Goal: Task Accomplishment & Management: Manage account settings

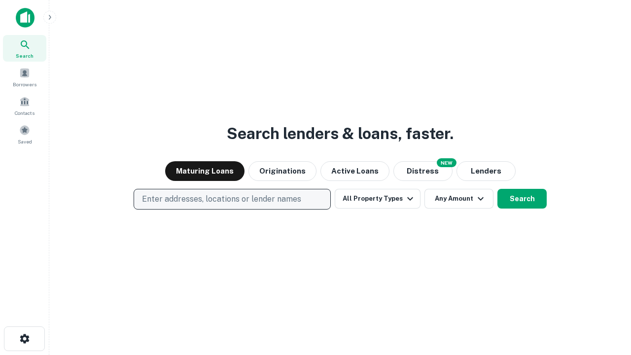
click at [232, 199] on p "Enter addresses, locations or lender names" at bounding box center [221, 199] width 159 height 12
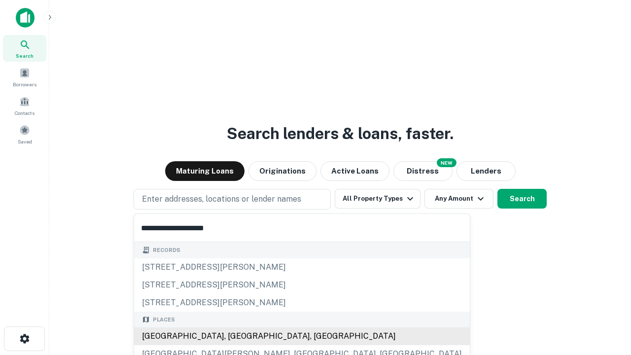
click at [236, 336] on div "[GEOGRAPHIC_DATA], [GEOGRAPHIC_DATA], [GEOGRAPHIC_DATA]" at bounding box center [302, 336] width 336 height 18
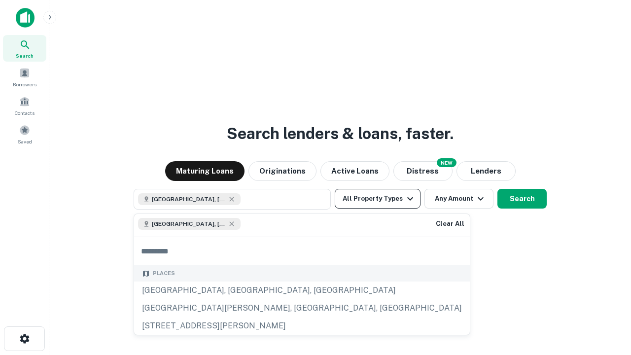
click at [378, 199] on button "All Property Types" at bounding box center [378, 199] width 86 height 20
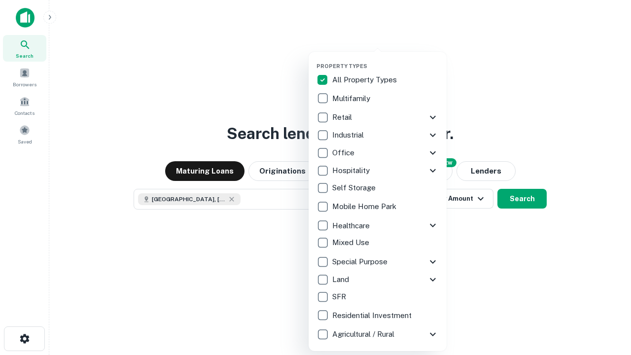
click at [386, 60] on button "button" at bounding box center [386, 60] width 138 height 0
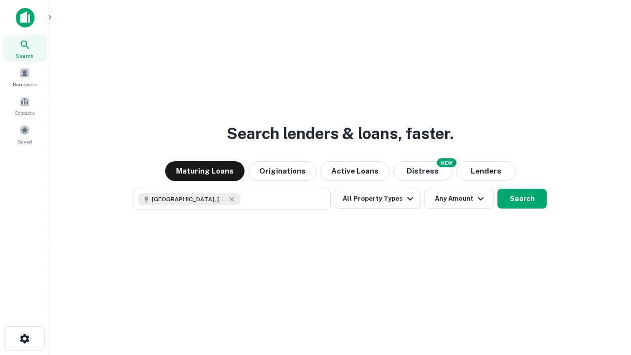
scroll to position [16, 0]
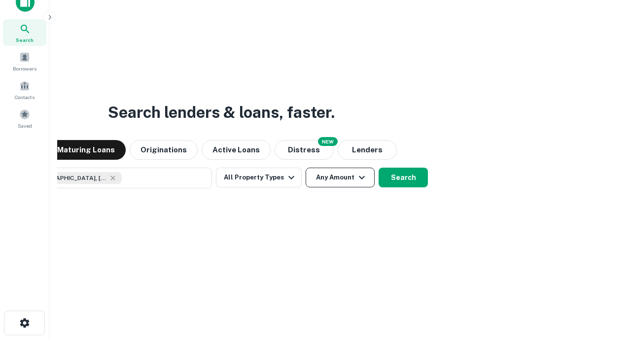
click at [306, 168] on button "Any Amount" at bounding box center [340, 178] width 69 height 20
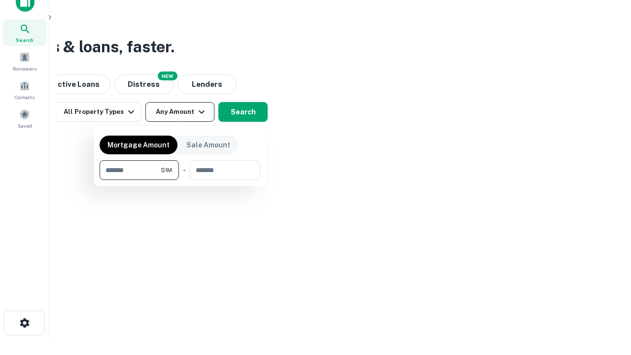
type input "*******"
click at [180, 180] on button "button" at bounding box center [180, 180] width 161 height 0
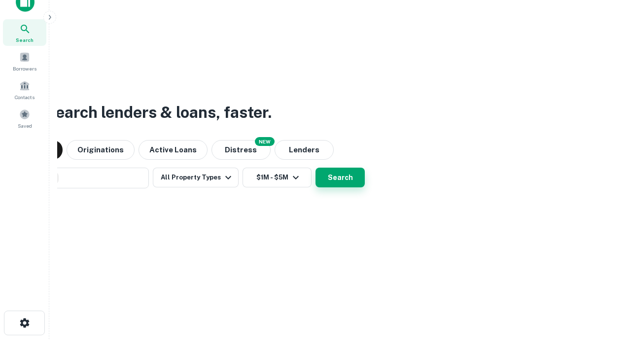
click at [316, 168] on button "Search" at bounding box center [340, 178] width 49 height 20
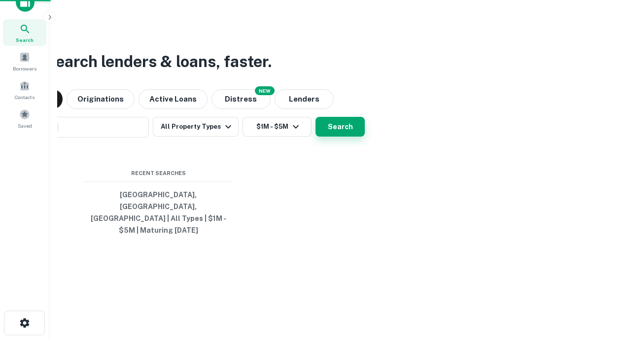
scroll to position [32, 279]
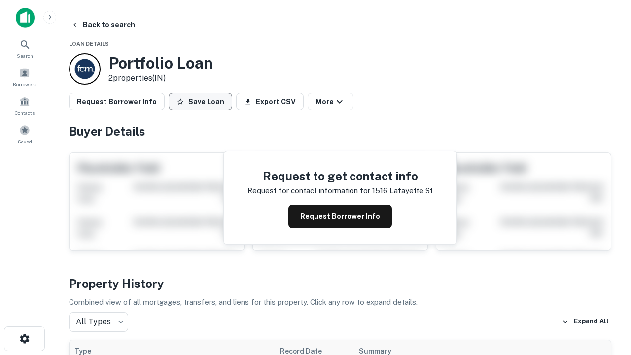
click at [200, 102] on button "Save Loan" at bounding box center [201, 102] width 64 height 18
click at [203, 102] on button "Loan Saved" at bounding box center [203, 102] width 68 height 18
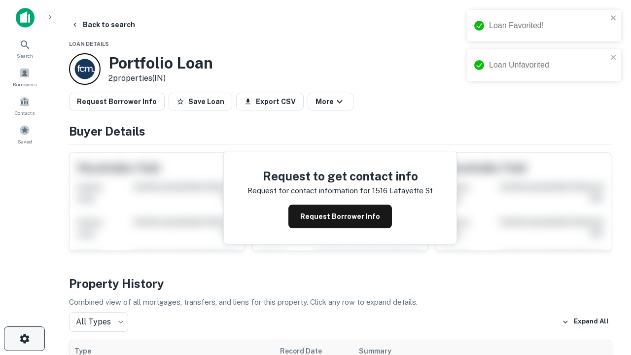
click at [24, 339] on icon "button" at bounding box center [25, 339] width 12 height 12
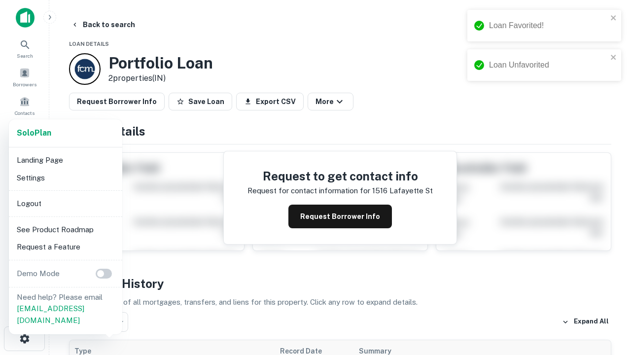
click at [65, 203] on li "Logout" at bounding box center [66, 204] width 106 height 18
